Goal: Task Accomplishment & Management: Understand process/instructions

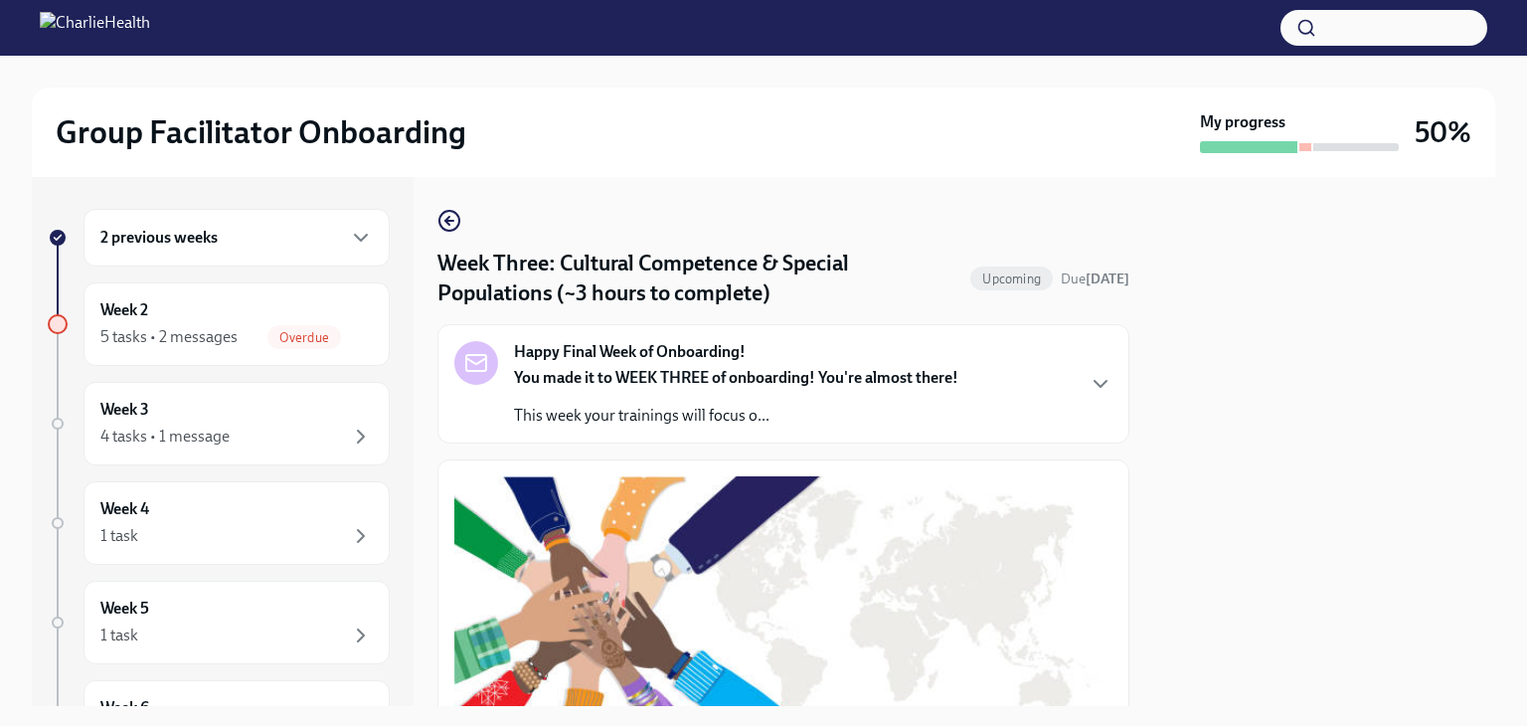
scroll to position [1545, 0]
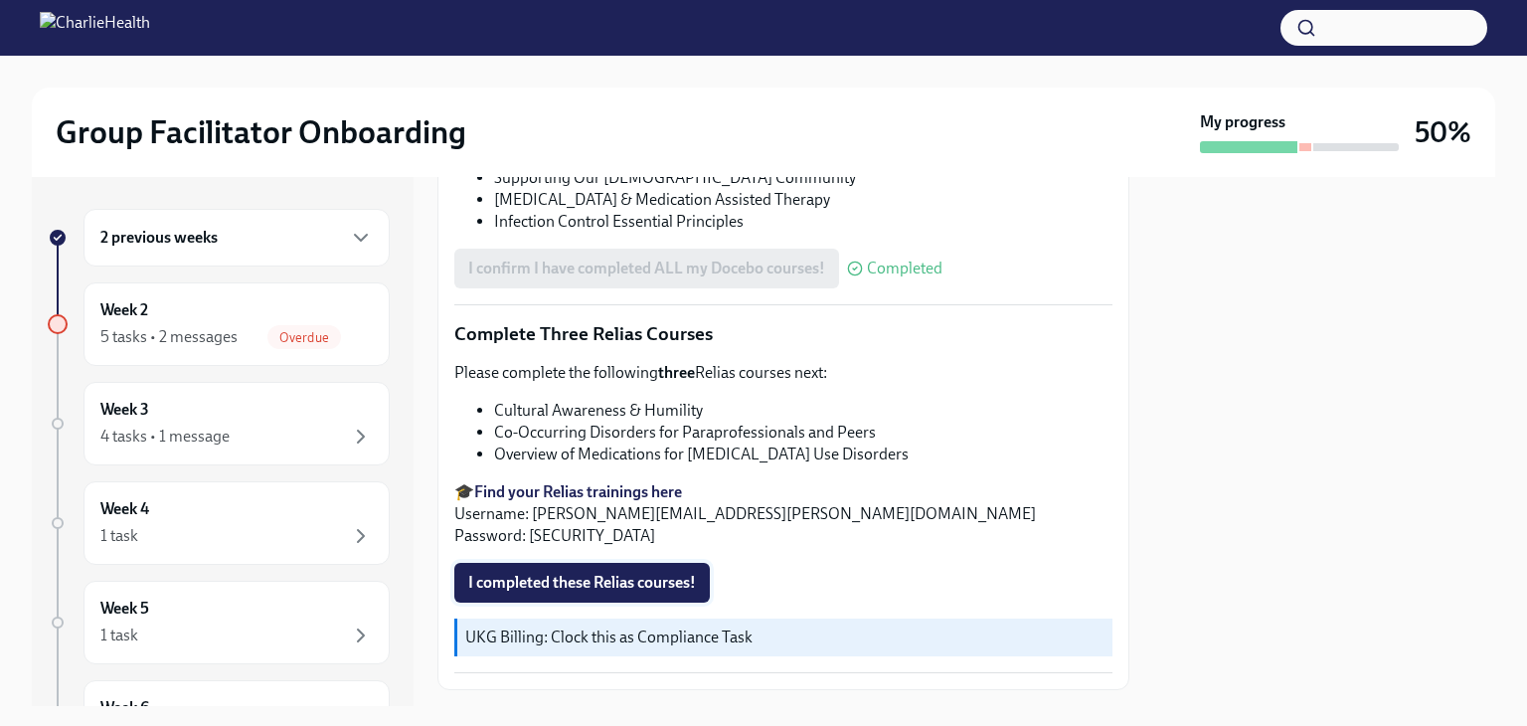
click at [633, 573] on span "I completed these Relias courses!" at bounding box center [582, 583] width 228 height 20
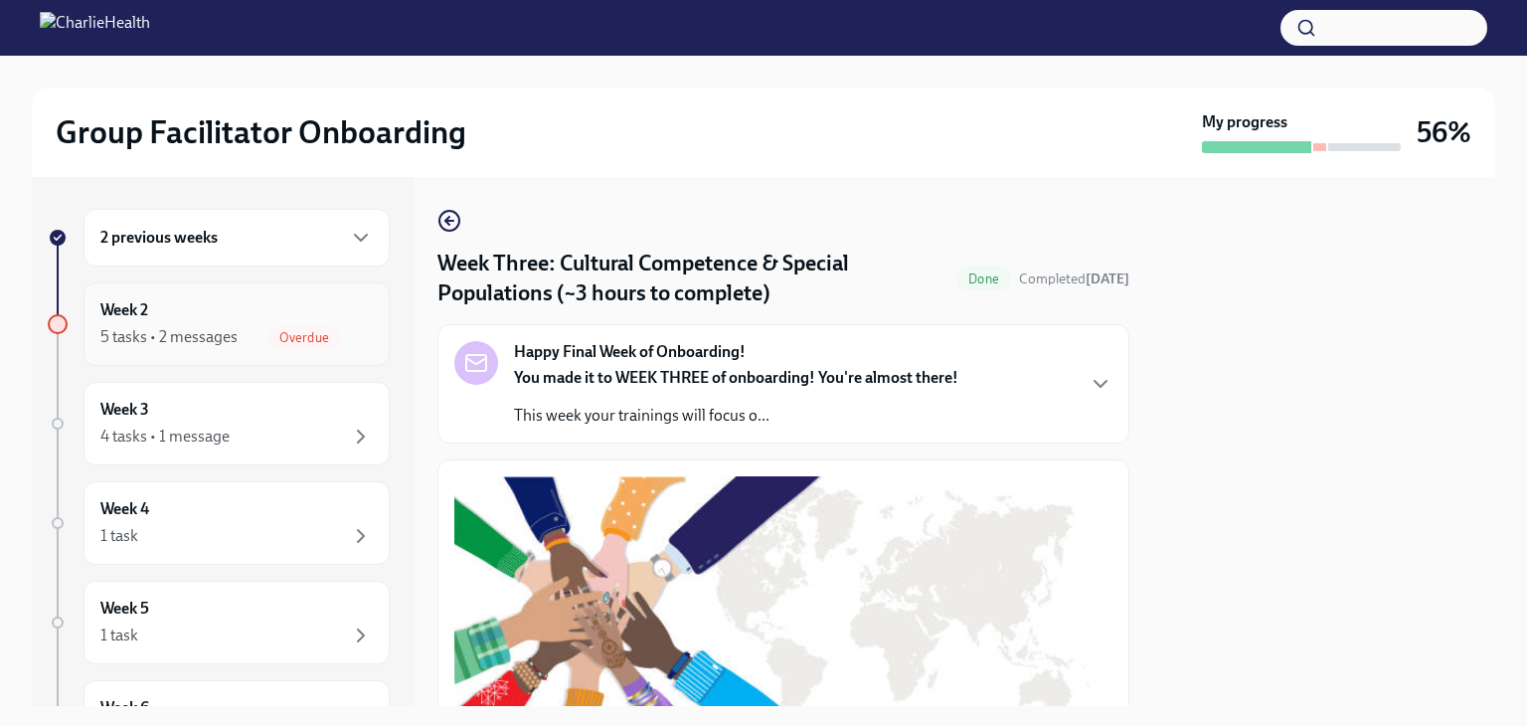
click at [328, 330] on div "Overdue" at bounding box center [319, 337] width 105 height 24
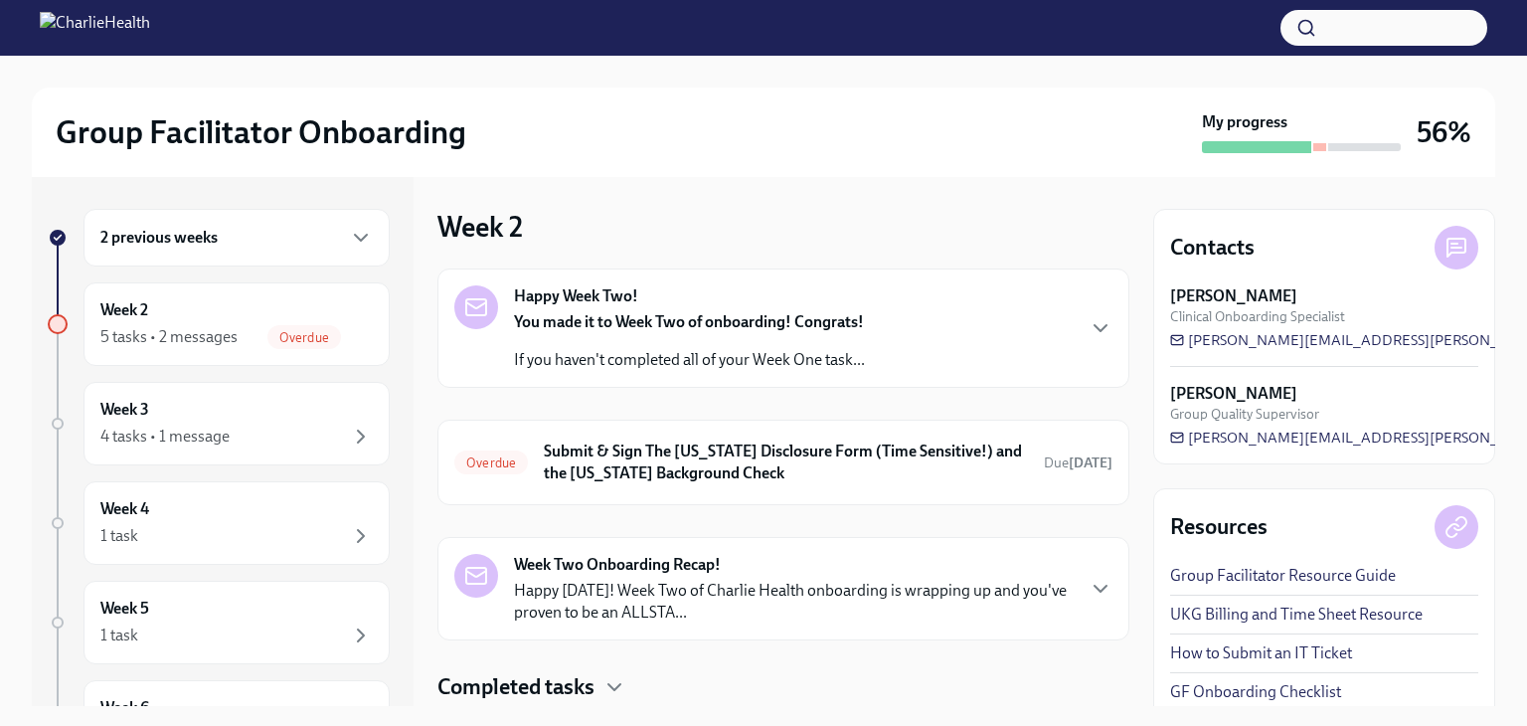
scroll to position [59, 0]
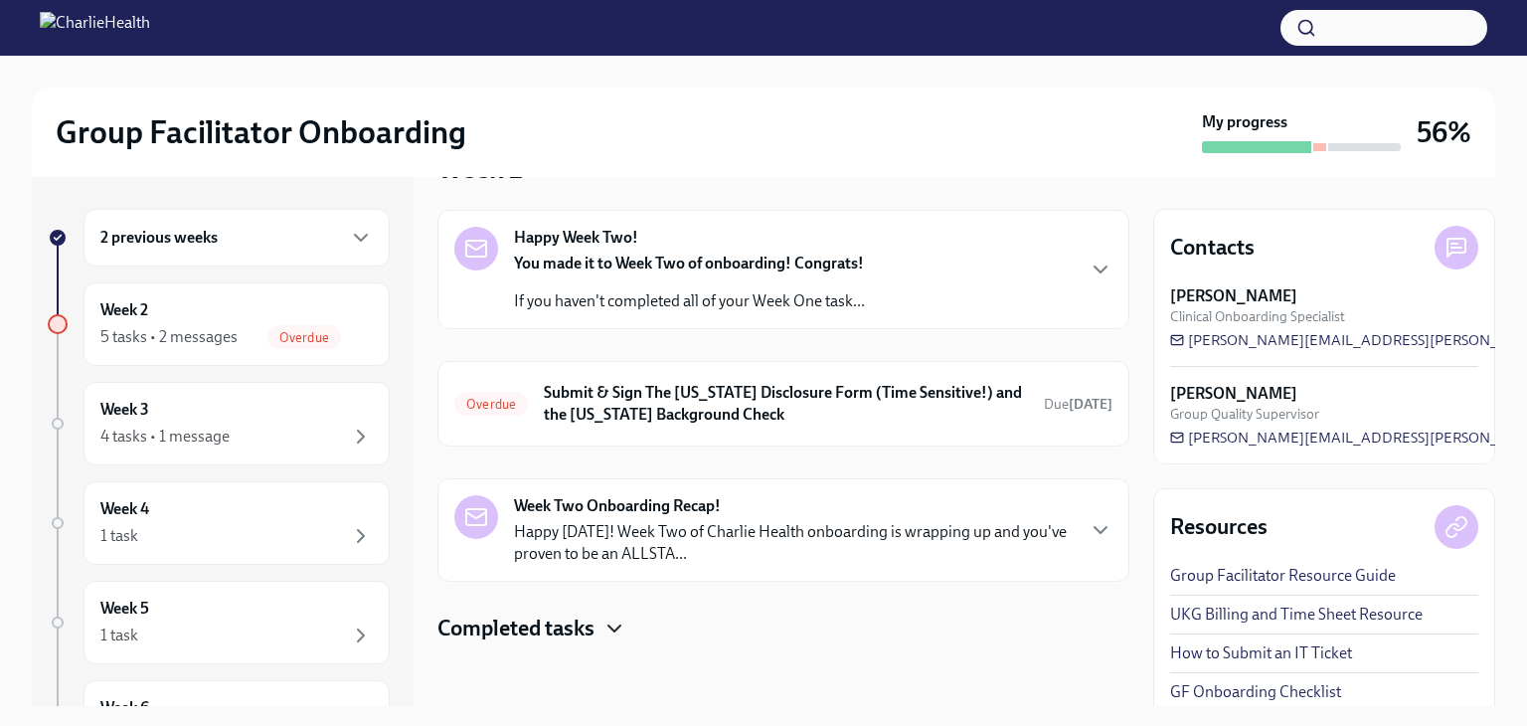
click at [612, 634] on icon "button" at bounding box center [615, 628] width 24 height 24
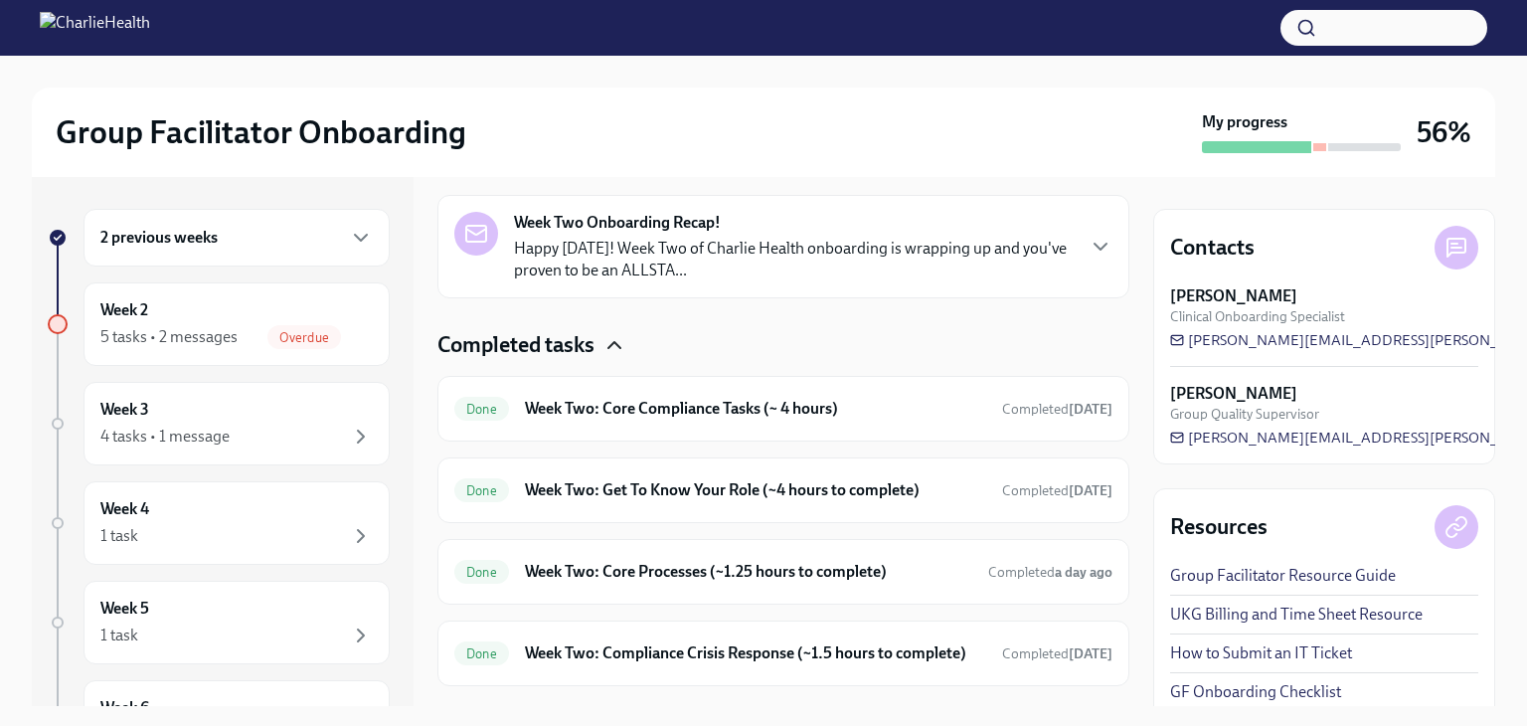
scroll to position [403, 0]
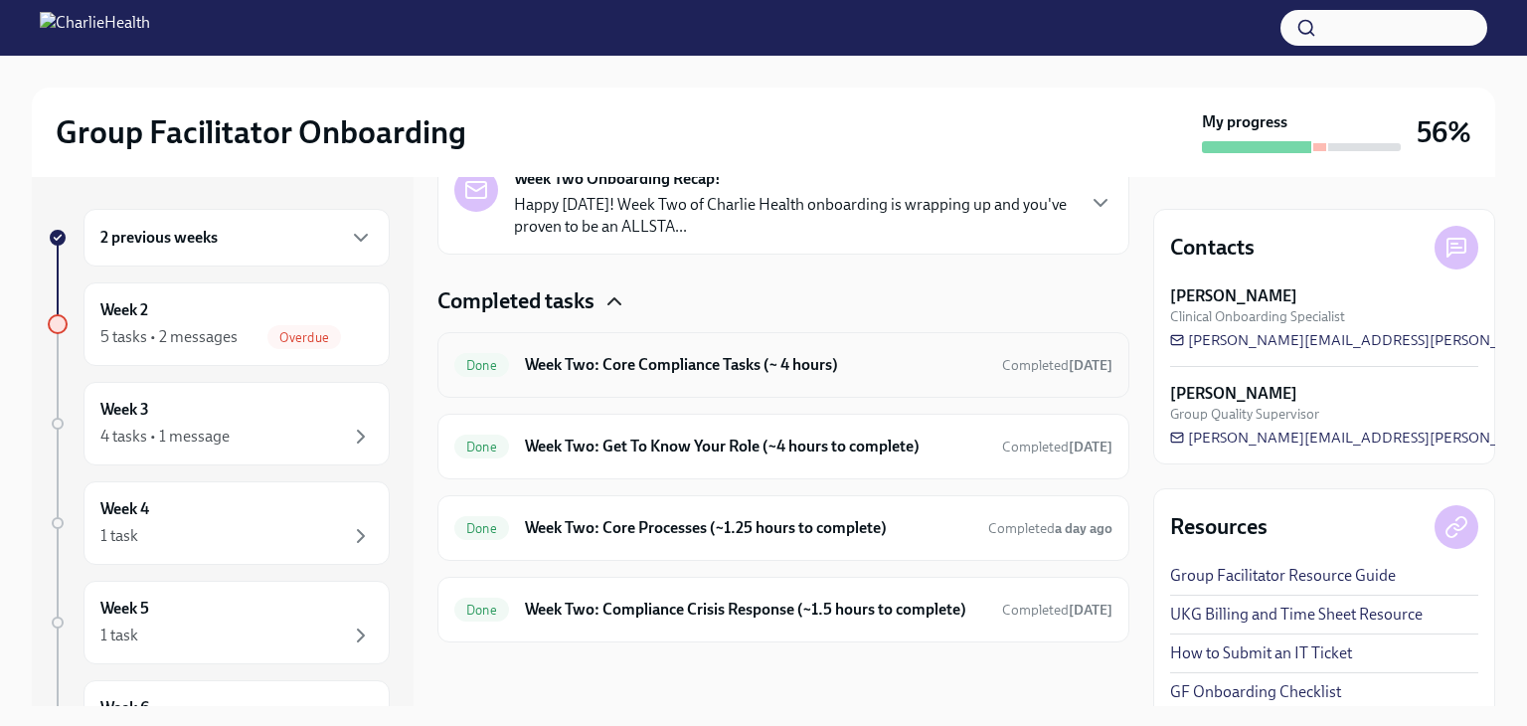
click at [848, 354] on h6 "Week Two: Core Compliance Tasks (~ 4 hours)" at bounding box center [755, 365] width 461 height 22
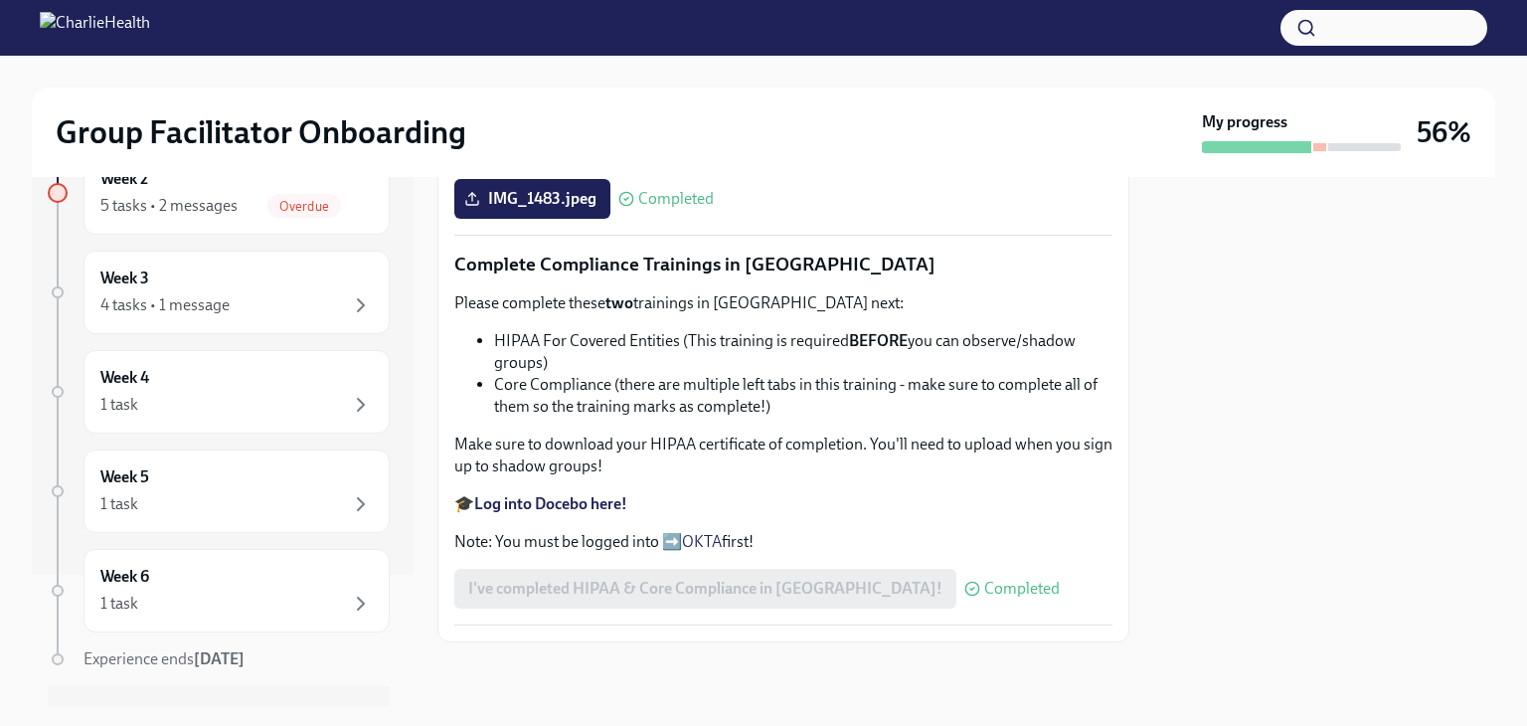
scroll to position [172, 0]
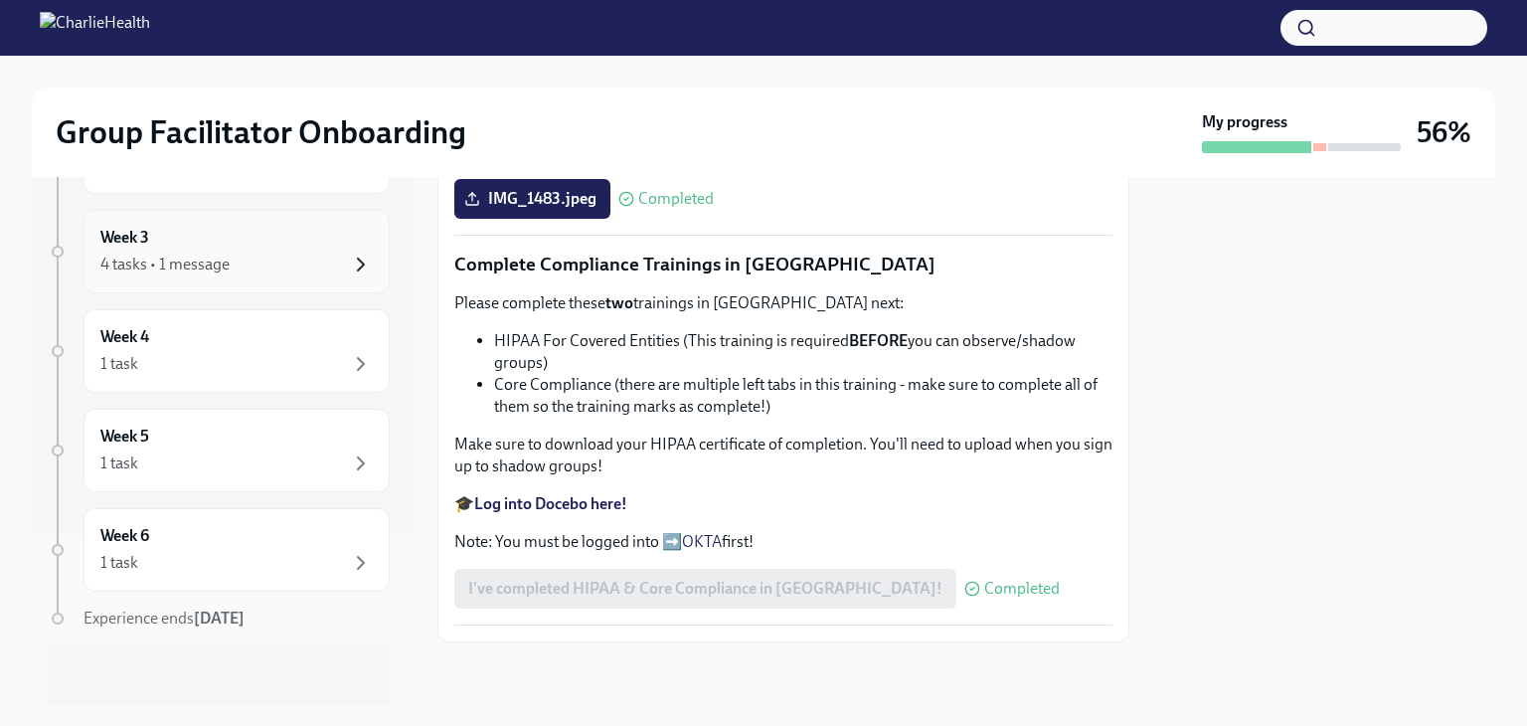
click at [349, 258] on icon "button" at bounding box center [361, 265] width 24 height 24
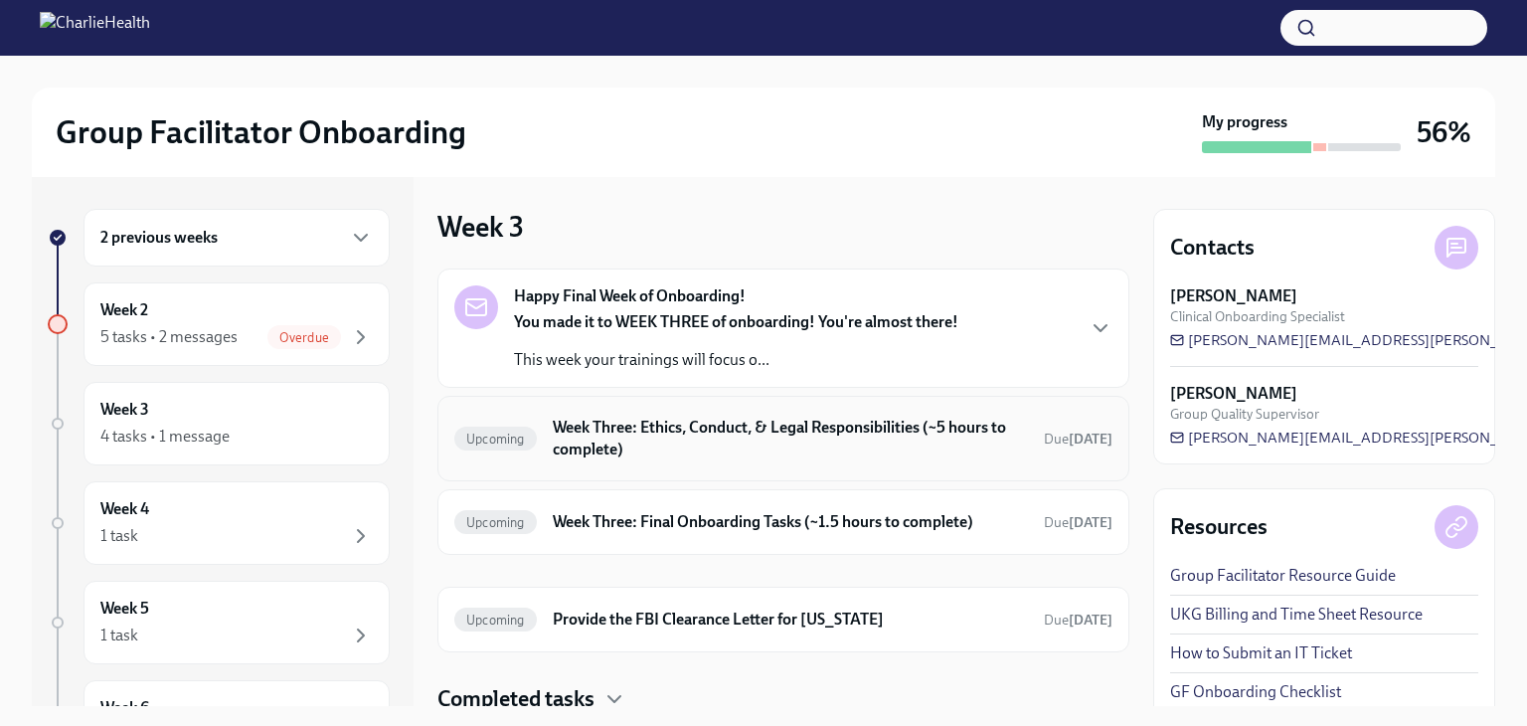
click at [797, 432] on h6 "Week Three: Ethics, Conduct, & Legal Responsibilities (~5 hours to complete)" at bounding box center [790, 439] width 475 height 44
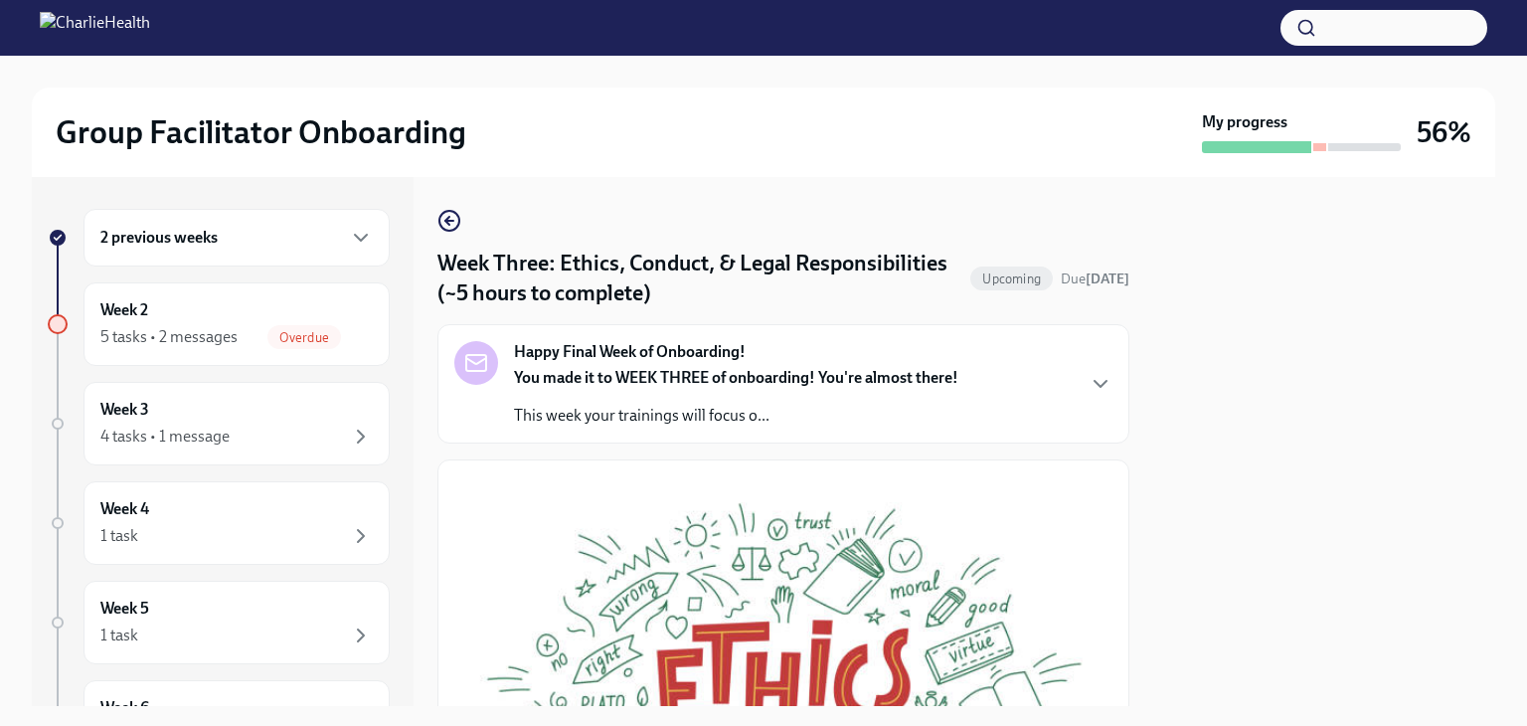
drag, startPoint x: 1112, startPoint y: 323, endPoint x: 1118, endPoint y: 404, distance: 80.8
click at [1118, 404] on div "Week Three: Ethics, Conduct, & Legal Responsibilities (~5 hours to complete) Up…" at bounding box center [783, 441] width 692 height 529
